Goal: Task Accomplishment & Management: Complete application form

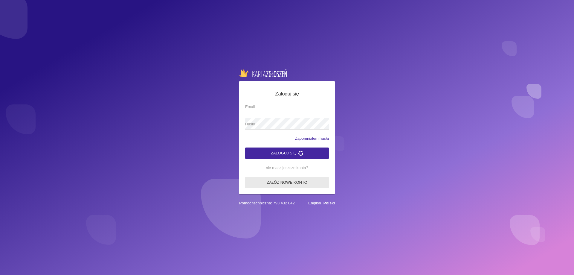
click at [273, 181] on link "Załóż nowe konto" at bounding box center [287, 182] width 84 height 11
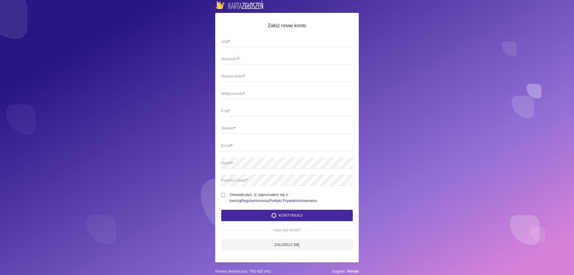
click at [258, 39] on span "Imię *" at bounding box center [283, 42] width 125 height 6
click at [258, 39] on input "Imię *" at bounding box center [286, 41] width 131 height 11
click at [253, 43] on input "Imię *" at bounding box center [286, 41] width 131 height 11
type input "[PERSON_NAME]"
click at [243, 61] on span "Nazwisko *" at bounding box center [283, 59] width 125 height 6
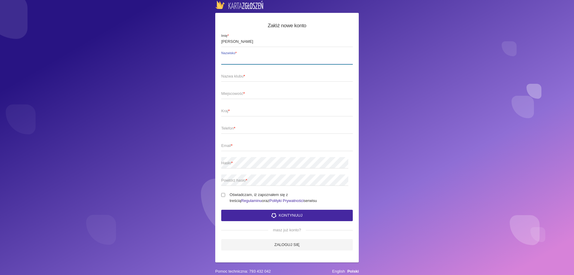
click at [243, 61] on input "Nazwisko *" at bounding box center [286, 58] width 131 height 11
type input "Gradowy"
click at [240, 72] on label "Nazwa klubu *" at bounding box center [286, 75] width 131 height 11
click at [240, 72] on input "Nazwa klubu *" at bounding box center [286, 75] width 131 height 11
type input "AAA"
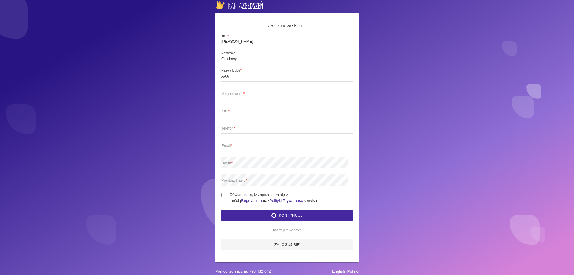
click at [234, 94] on span "Miejscowość *" at bounding box center [283, 94] width 125 height 6
click at [234, 94] on input "Miejscowość *" at bounding box center [286, 93] width 131 height 11
type input "Jaworzno"
click at [247, 113] on span "Kraj *" at bounding box center [283, 111] width 125 height 6
click at [247, 113] on input "Kraj *" at bounding box center [286, 110] width 131 height 11
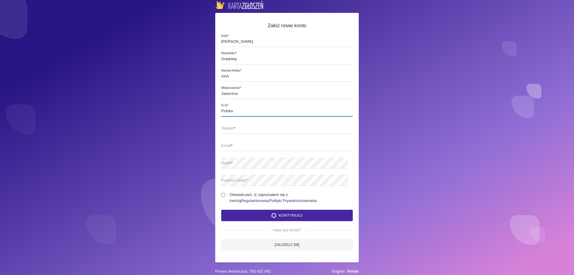
type input "Polska"
click at [236, 124] on label "Telefon *" at bounding box center [286, 127] width 131 height 11
click at [236, 124] on input "Telefon *" at bounding box center [286, 127] width 131 height 11
click at [511, 85] on div "Załóż nowe konto [PERSON_NAME] * Gradowy Nazwisko * AAA Nazwa klubu * Jaworzno …" at bounding box center [287, 137] width 574 height 275
